Goal: Task Accomplishment & Management: Complete application form

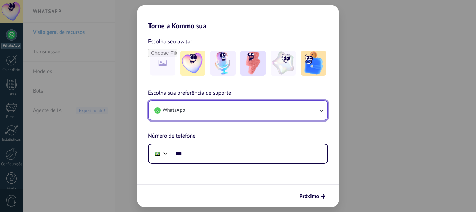
click at [225, 108] on button "WhatsApp" at bounding box center [238, 110] width 178 height 19
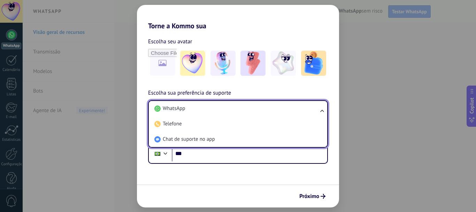
click at [456, 106] on div "Torne a Kommo sua Escolha seu avatar Escolha sua preferência de suporte WhatsAp…" at bounding box center [238, 106] width 476 height 212
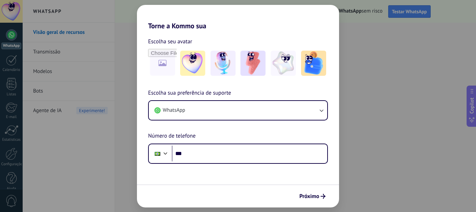
click at [440, 56] on div "Torne a Kommo sua Escolha seu avatar Escolha sua preferência de suporte WhatsAp…" at bounding box center [238, 106] width 476 height 212
click at [451, 168] on div "Torne a Kommo sua Escolha seu avatar Escolha sua preferência de suporte WhatsAp…" at bounding box center [238, 106] width 476 height 212
click at [476, 91] on div "Torne a Kommo sua Escolha seu avatar Escolha sua preferência de suporte WhatsAp…" at bounding box center [238, 106] width 476 height 212
click at [61, 110] on div "Torne a Kommo sua Escolha seu avatar Escolha sua preferência de suporte WhatsAp…" at bounding box center [238, 106] width 476 height 212
click at [476, 154] on div "Torne a Kommo sua Escolha seu avatar Escolha sua preferência de suporte WhatsAp…" at bounding box center [238, 106] width 476 height 212
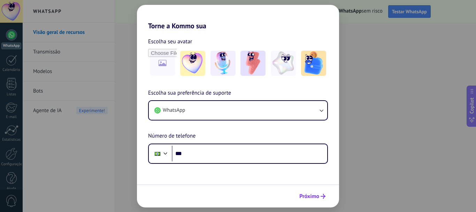
click at [320, 193] on button "Próximo" at bounding box center [312, 196] width 32 height 12
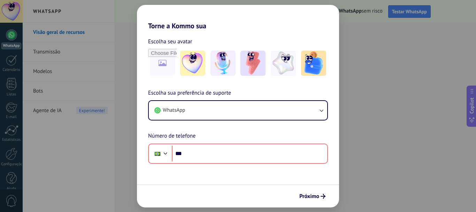
click at [388, 166] on div "Torne a Kommo sua Escolha seu avatar Escolha sua preferência de suporte WhatsAp…" at bounding box center [238, 106] width 476 height 212
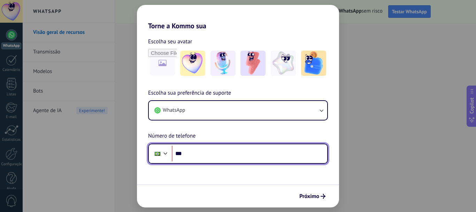
click at [213, 147] on input "***" at bounding box center [249, 153] width 155 height 16
